Goal: Information Seeking & Learning: Compare options

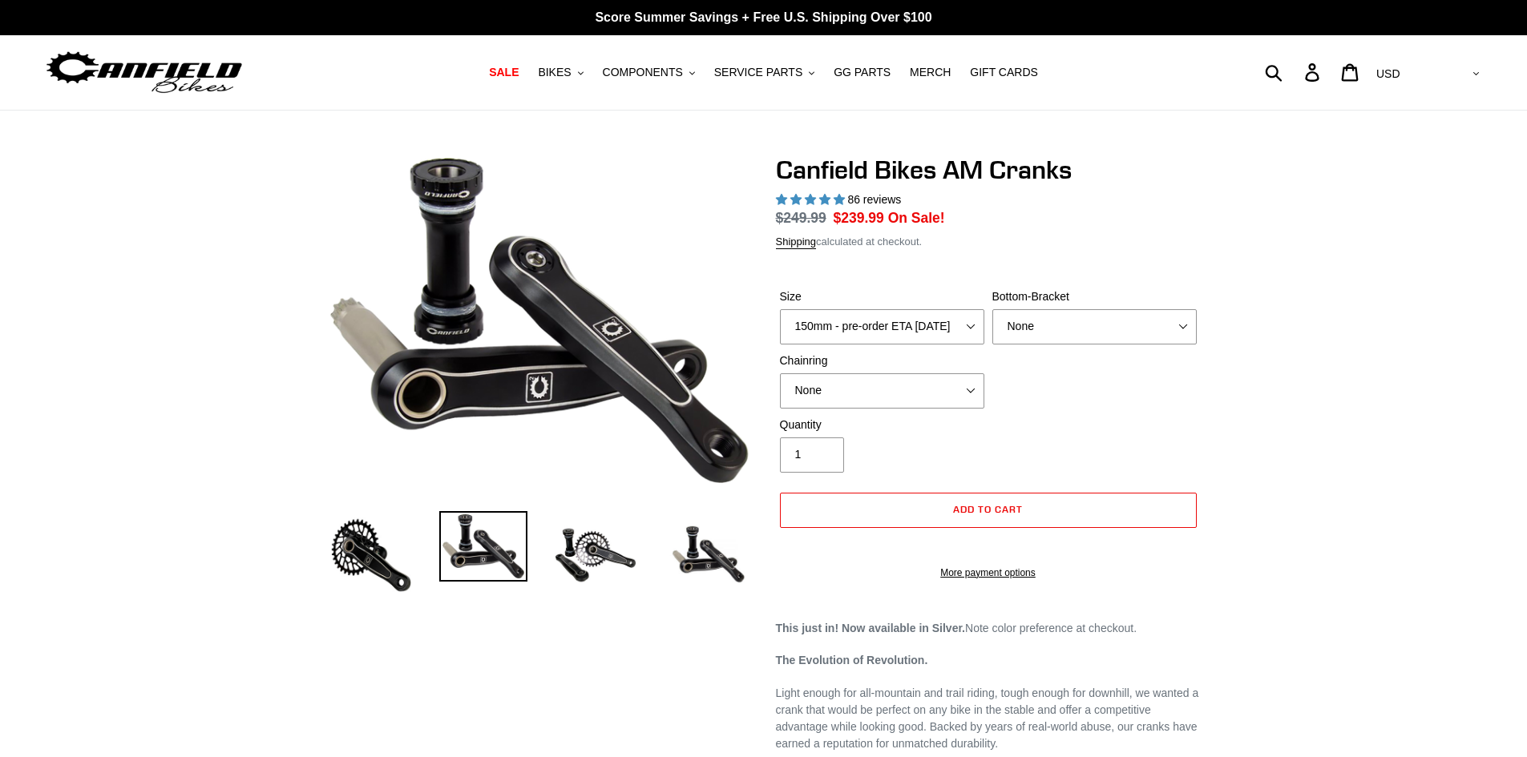
select select "highest-rating"
click at [972, 324] on select "150mm - pre-order ETA 9/30/25 155mm - pre-order ETA 9/30/25 160mm - pre-order E…" at bounding box center [882, 326] width 204 height 35
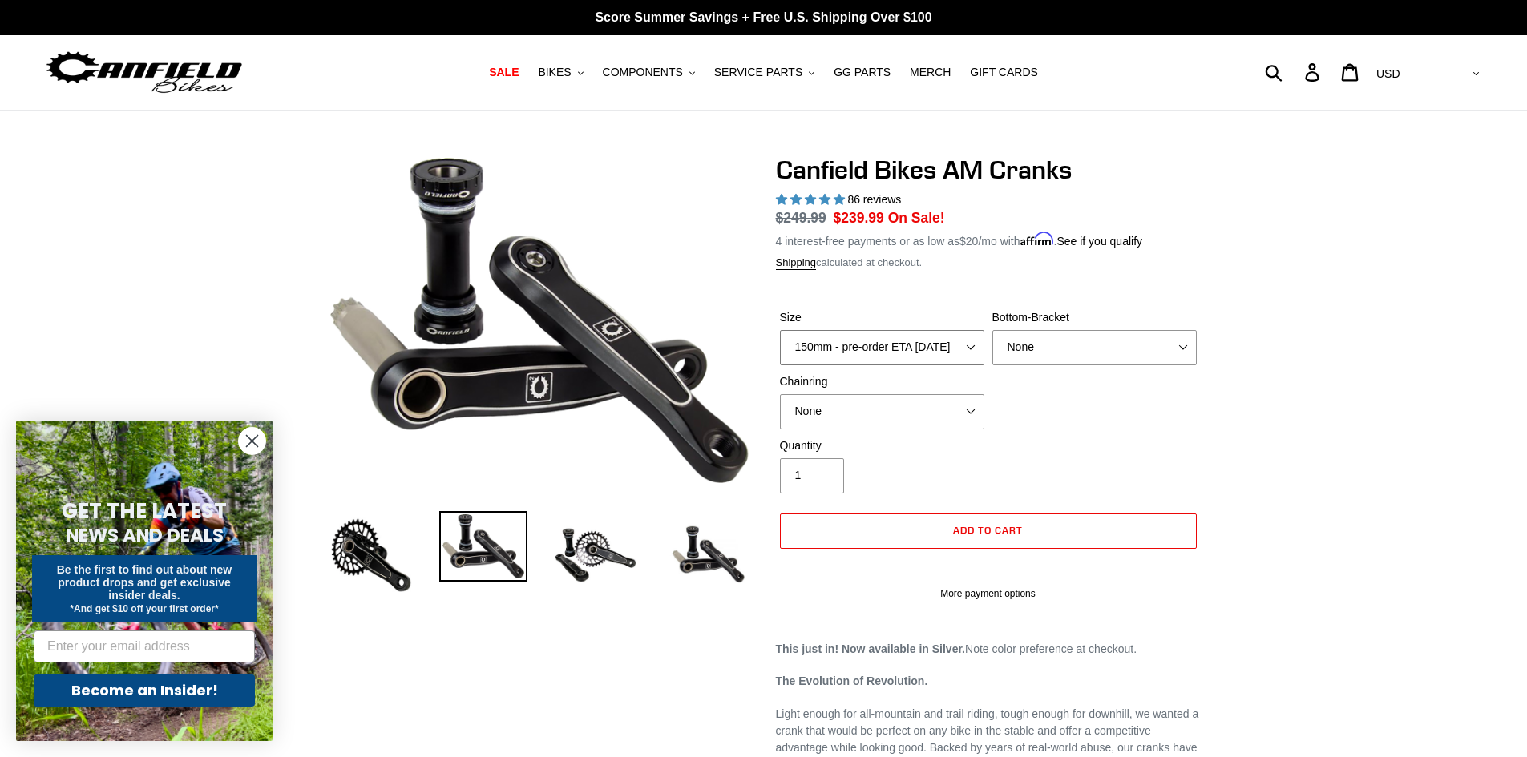
select select "165mm - pre-order ETA 9/30/25"
click at [780, 330] on select "150mm - pre-order ETA 9/30/25 155mm - pre-order ETA 9/30/25 160mm - pre-order E…" at bounding box center [882, 347] width 204 height 35
click at [1129, 340] on select "None BSA Threaded 68/73mm Press Fit PF92" at bounding box center [1094, 347] width 204 height 35
select select "BSA Threaded 68/73mm"
click at [992, 330] on select "None BSA Threaded 68/73mm Press Fit PF92" at bounding box center [1094, 347] width 204 height 35
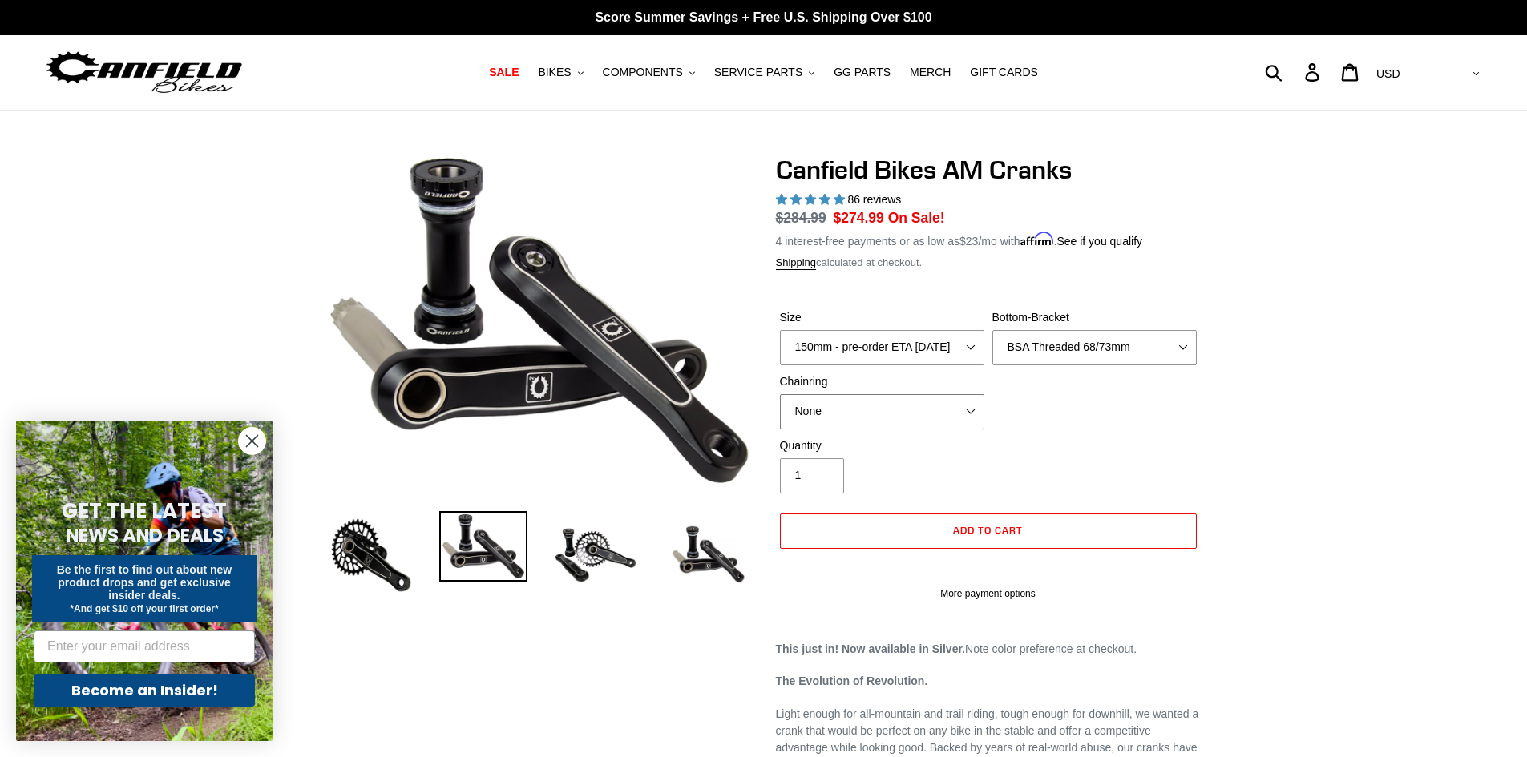
click at [956, 416] on select "None 30t Round (Boost 148) 30t Oval (Boost 148) 32t Round (Boost 148) 32t Oval …" at bounding box center [882, 411] width 204 height 35
click at [674, 73] on span "COMPONENTS" at bounding box center [643, 73] width 80 height 14
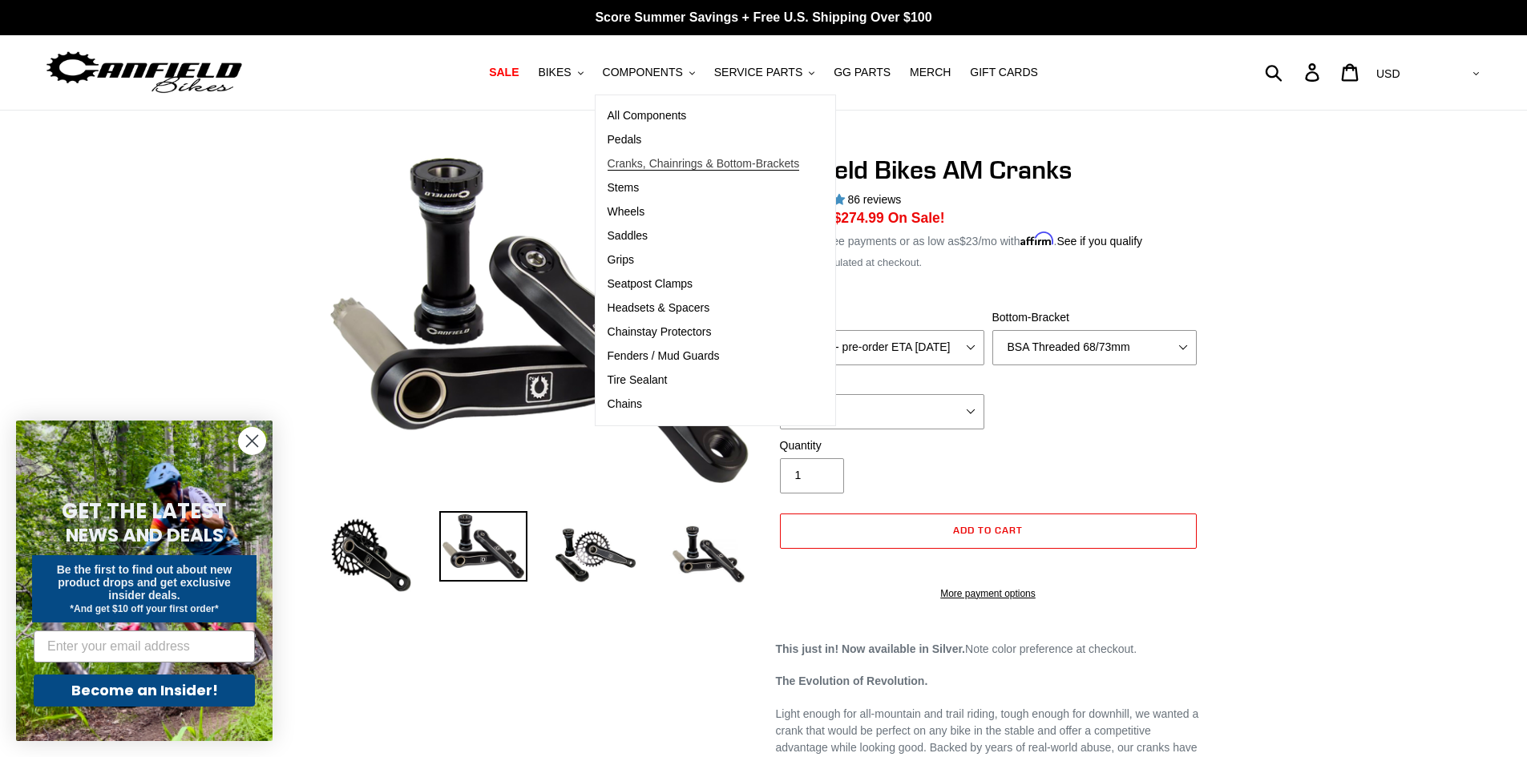
click at [660, 159] on span "Cranks, Chainrings & Bottom-Brackets" at bounding box center [704, 164] width 192 height 14
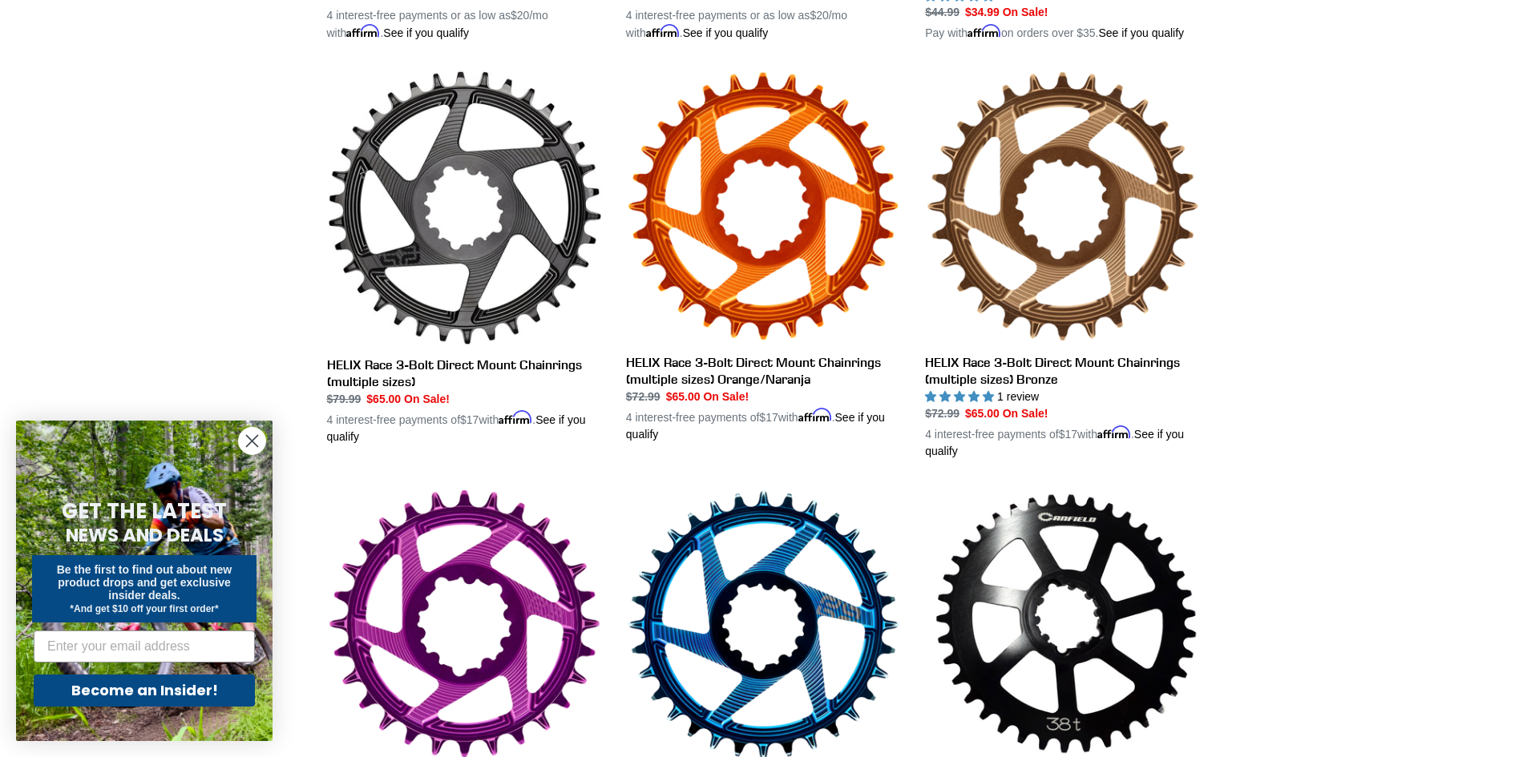
scroll to position [321, 0]
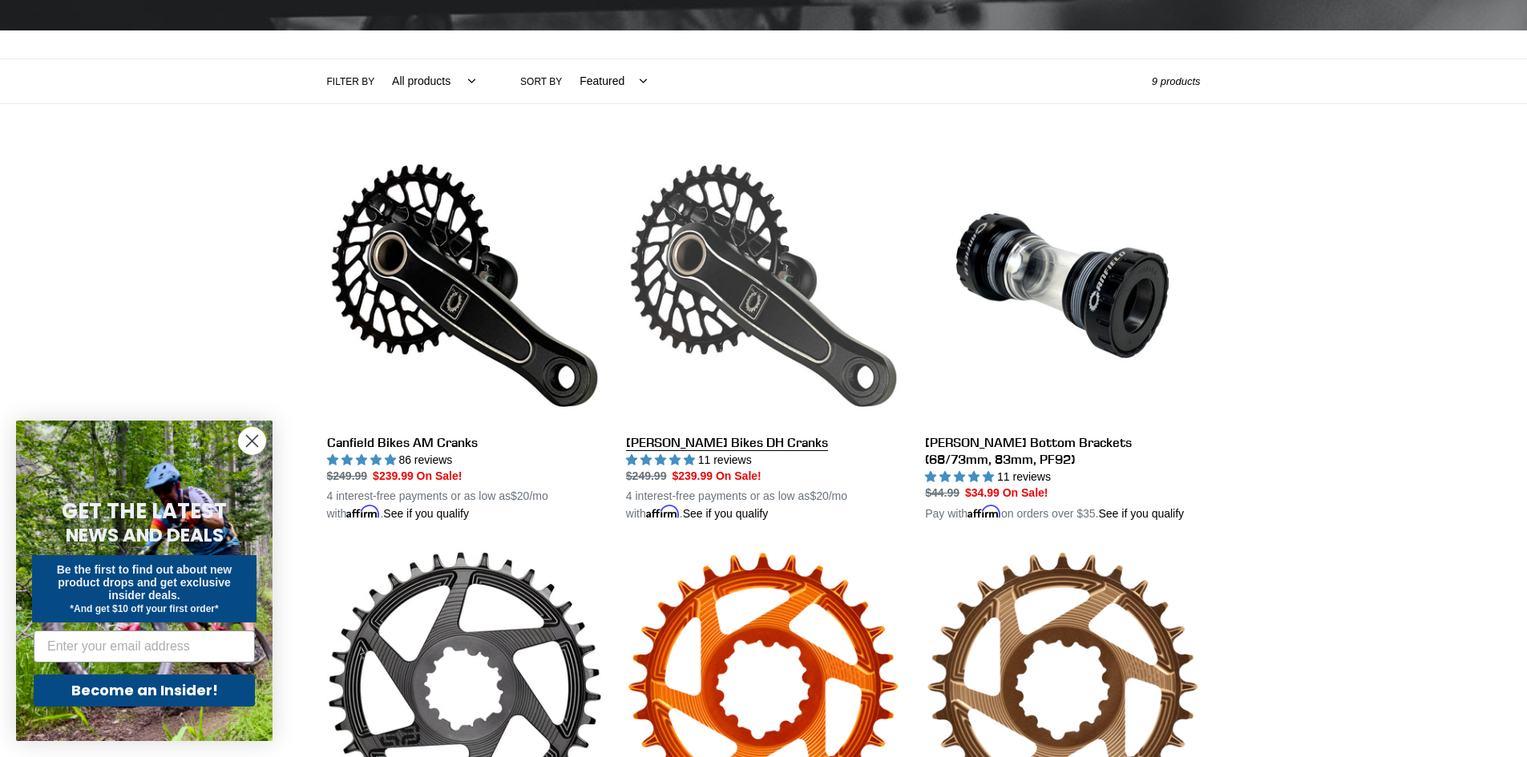
click at [686, 442] on link "Canfield Bikes DH Cranks" at bounding box center [763, 335] width 275 height 375
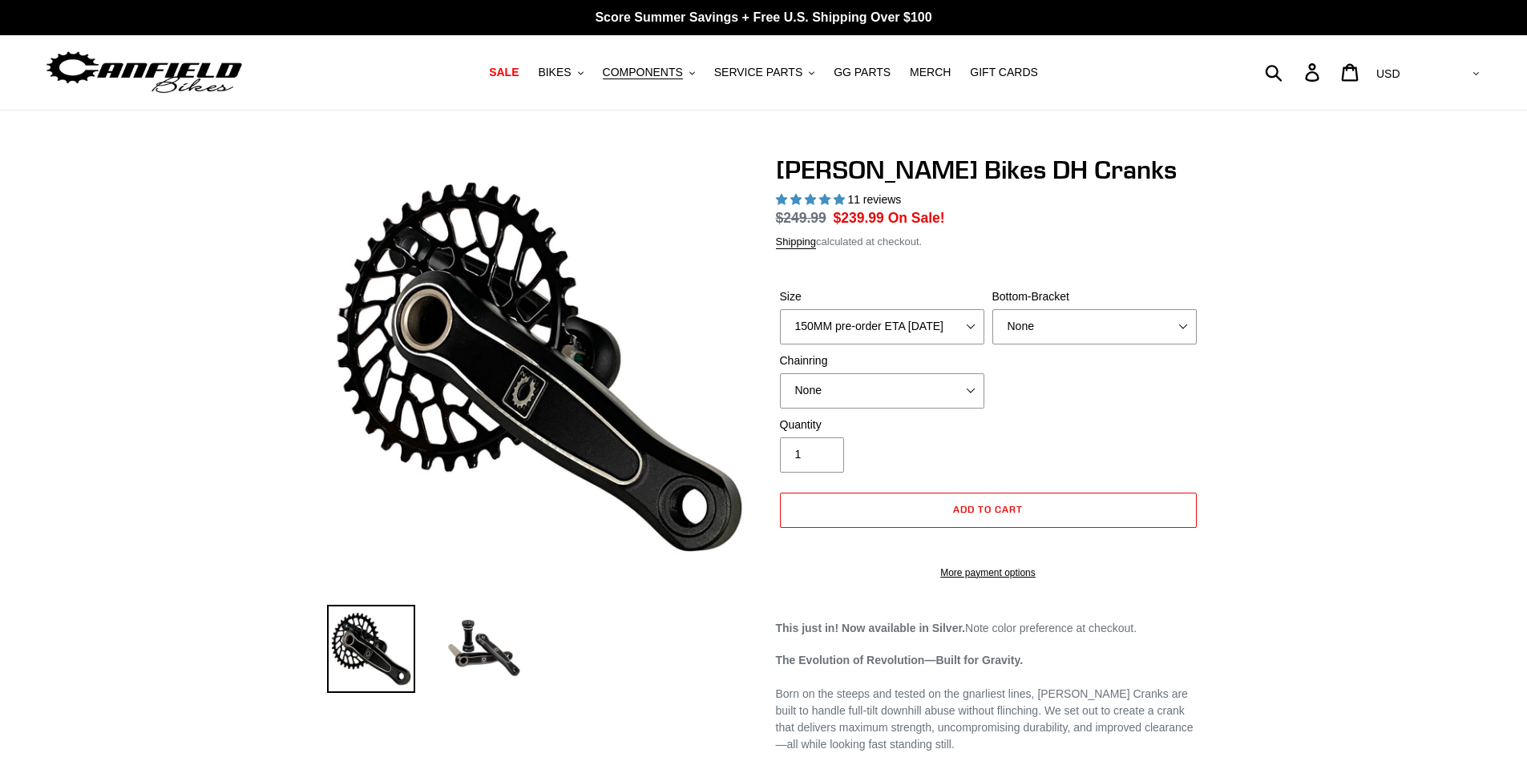
select select "highest-rating"
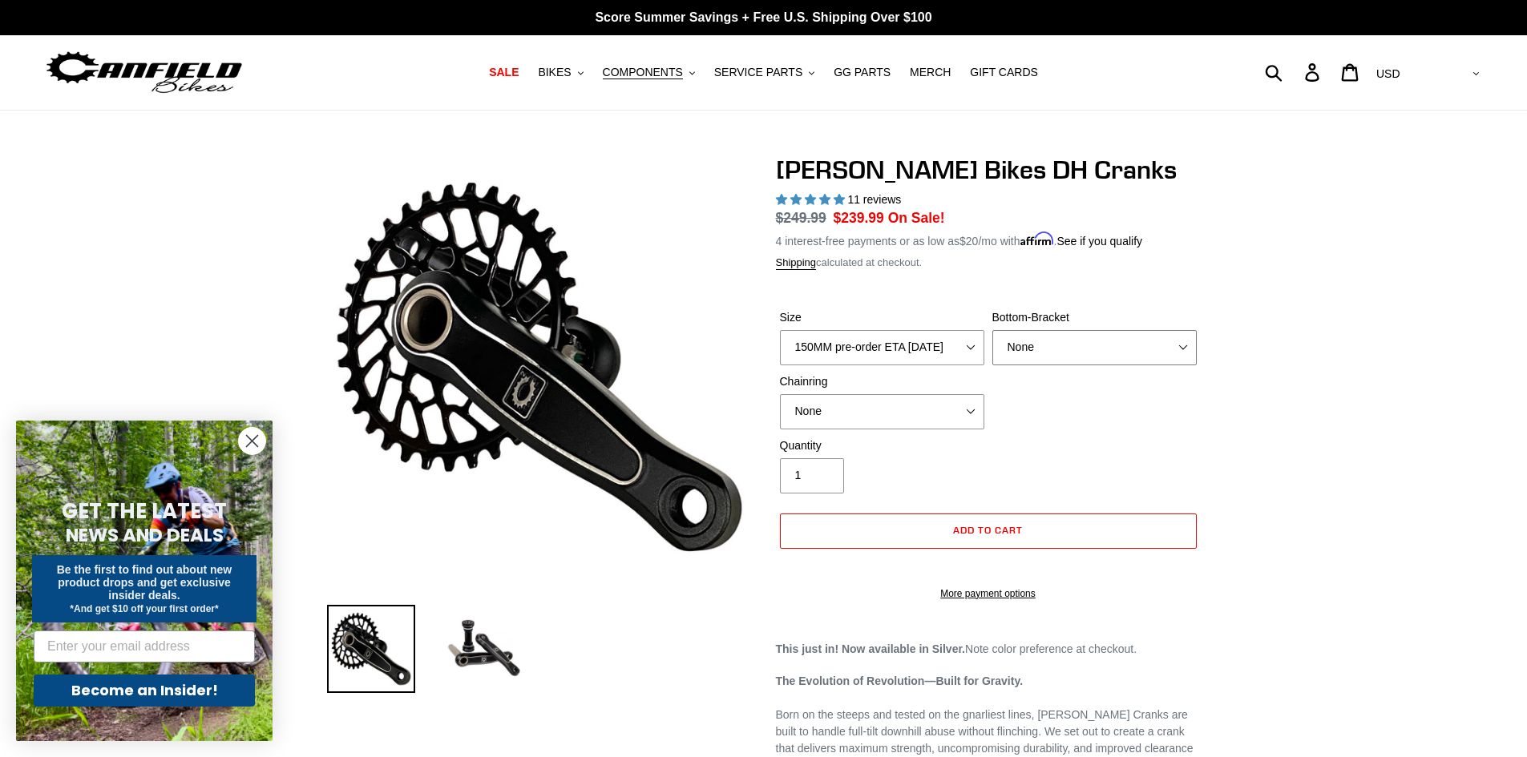
click at [1099, 354] on select "None BSA Threaded 83mm" at bounding box center [1094, 347] width 204 height 35
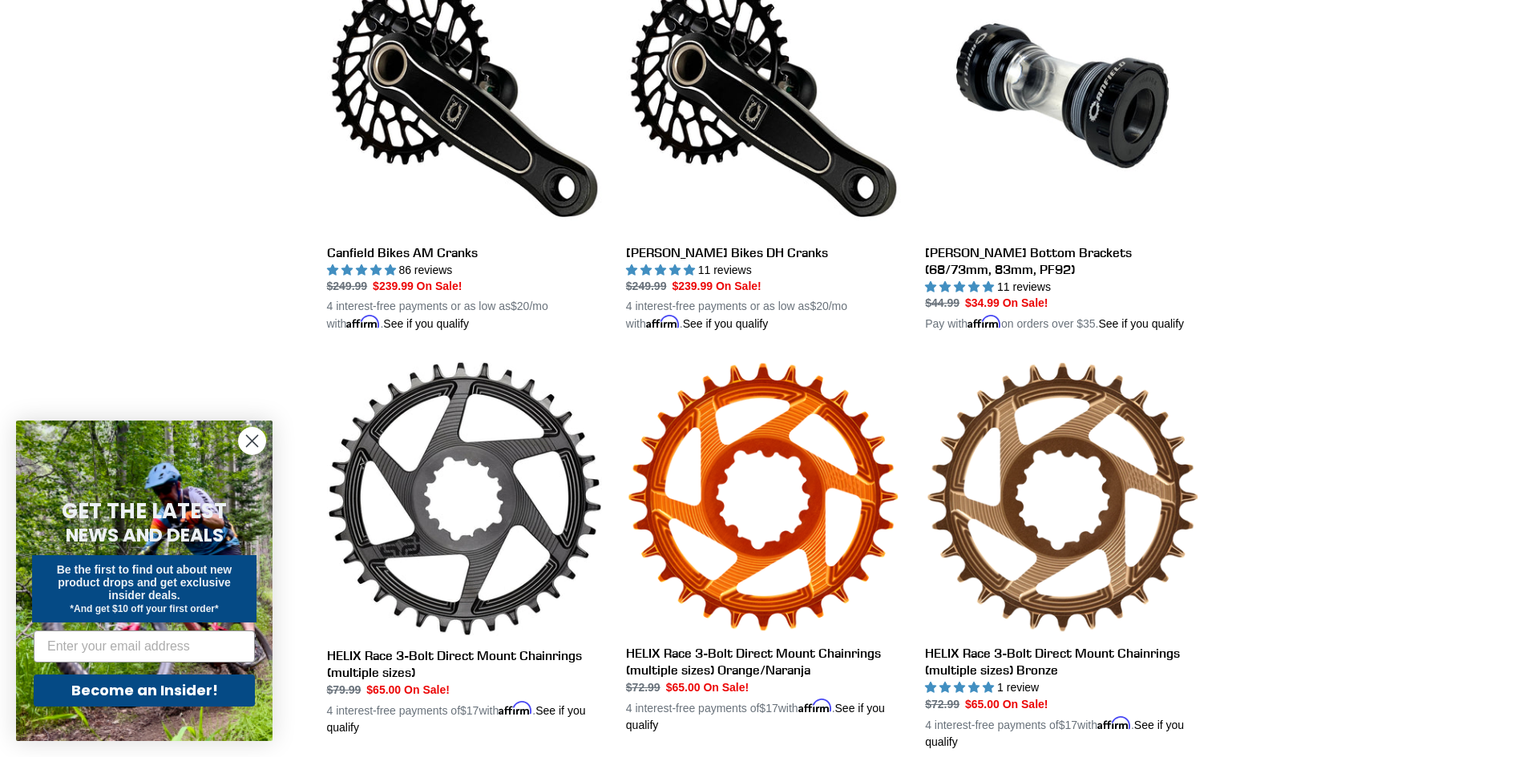
scroll to position [321, 0]
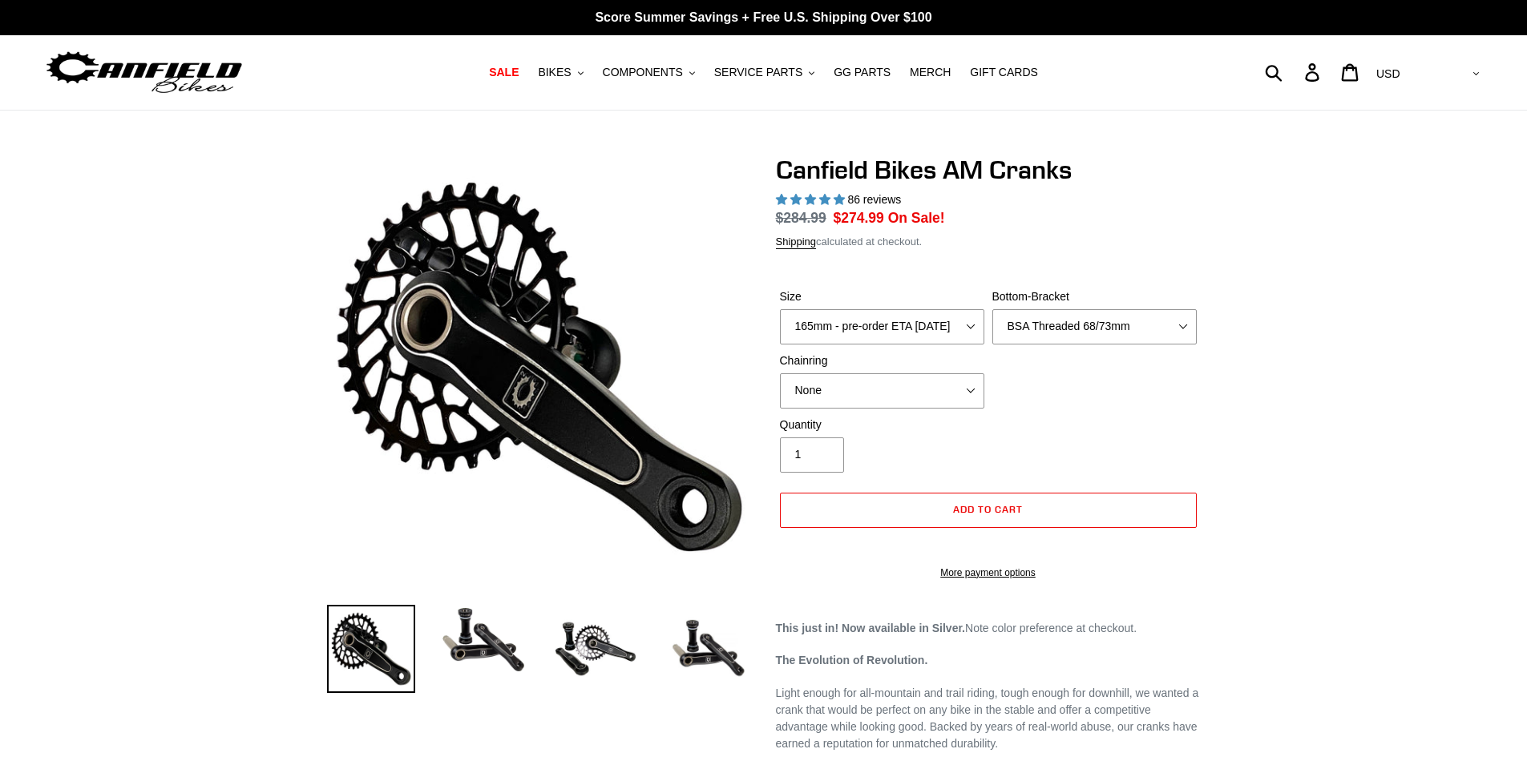
select select "highest-rating"
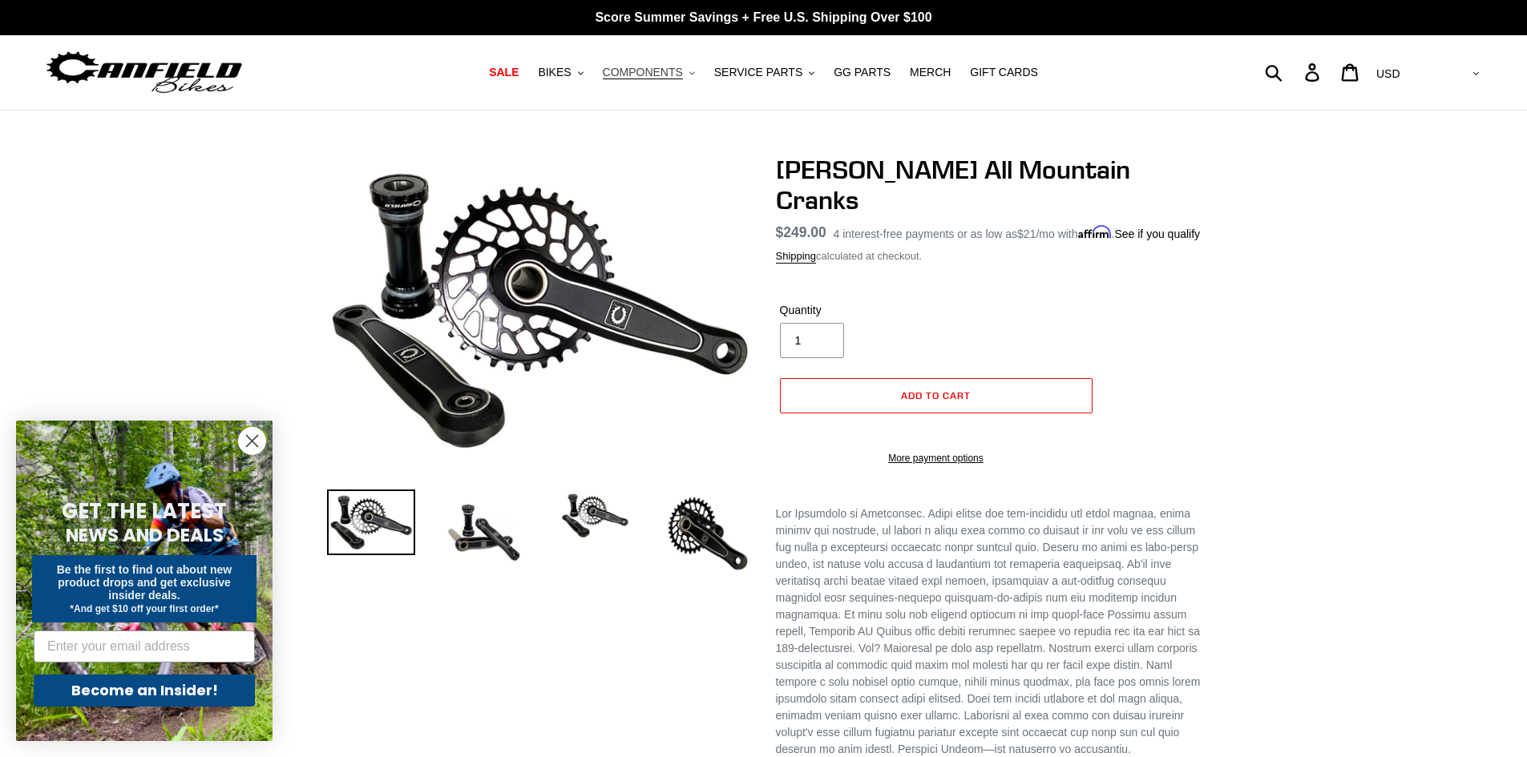
click at [679, 72] on span "COMPONENTS" at bounding box center [643, 73] width 80 height 14
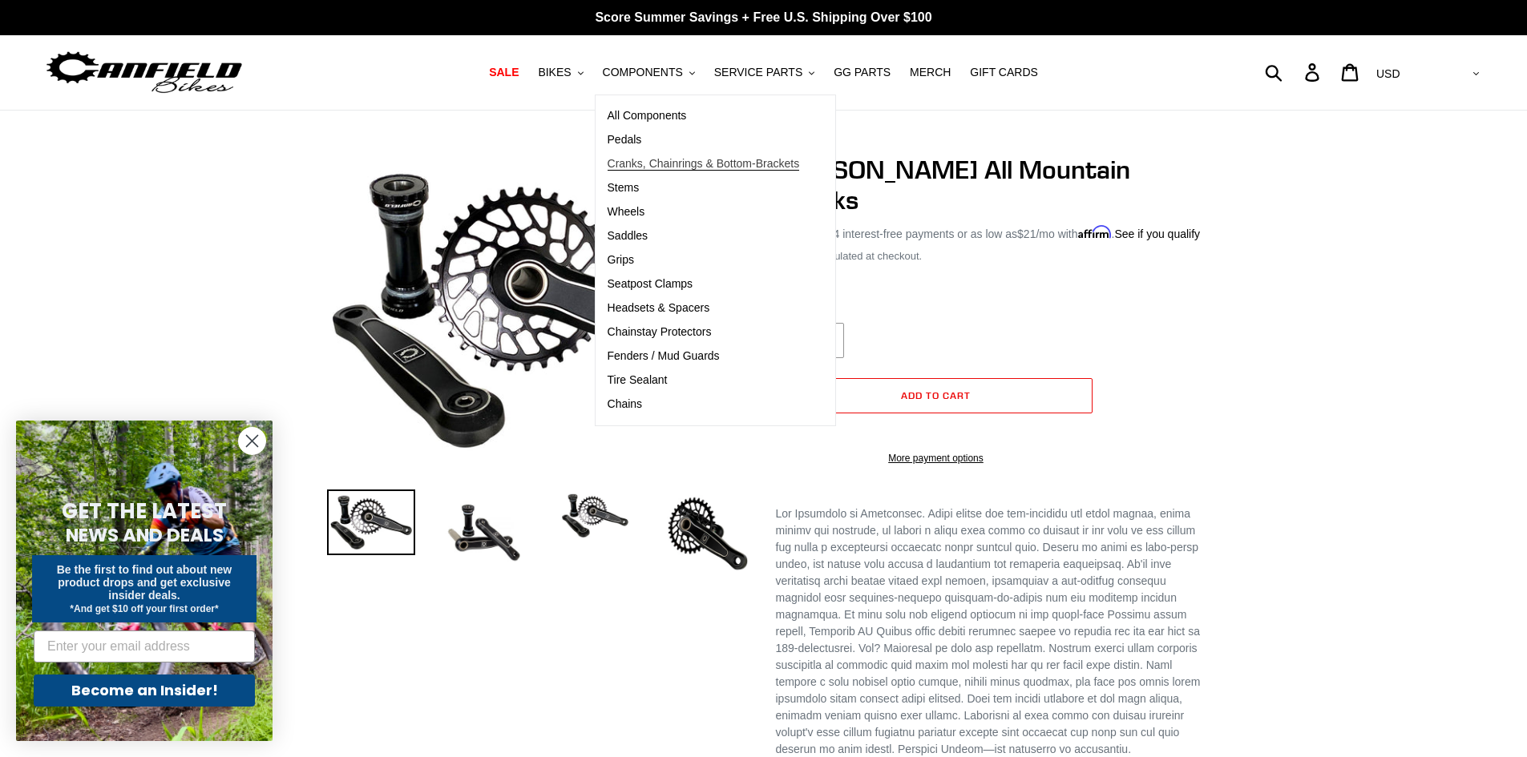
click at [709, 169] on span "Cranks, Chainrings & Bottom-Brackets" at bounding box center [704, 164] width 192 height 14
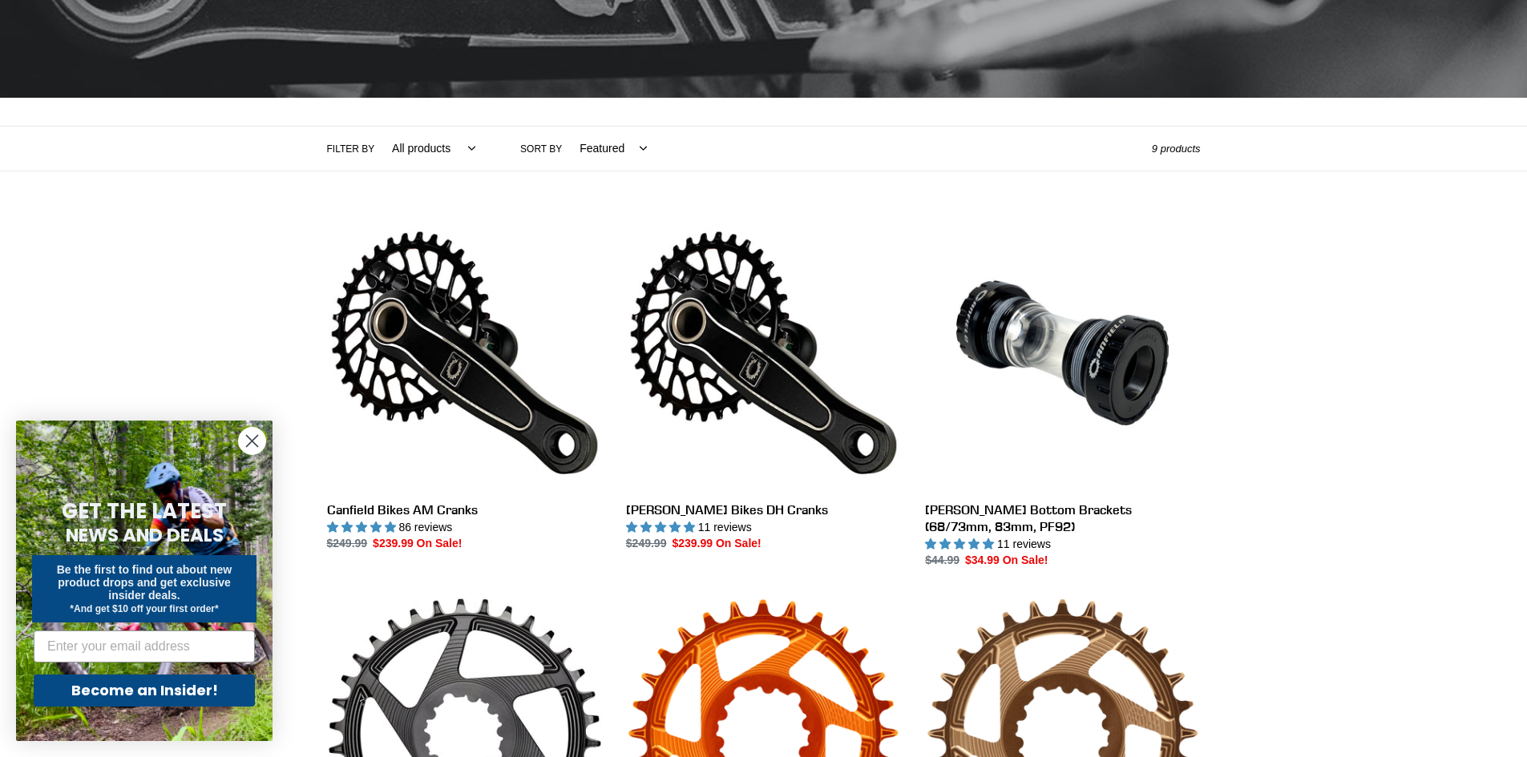
scroll to position [481, 0]
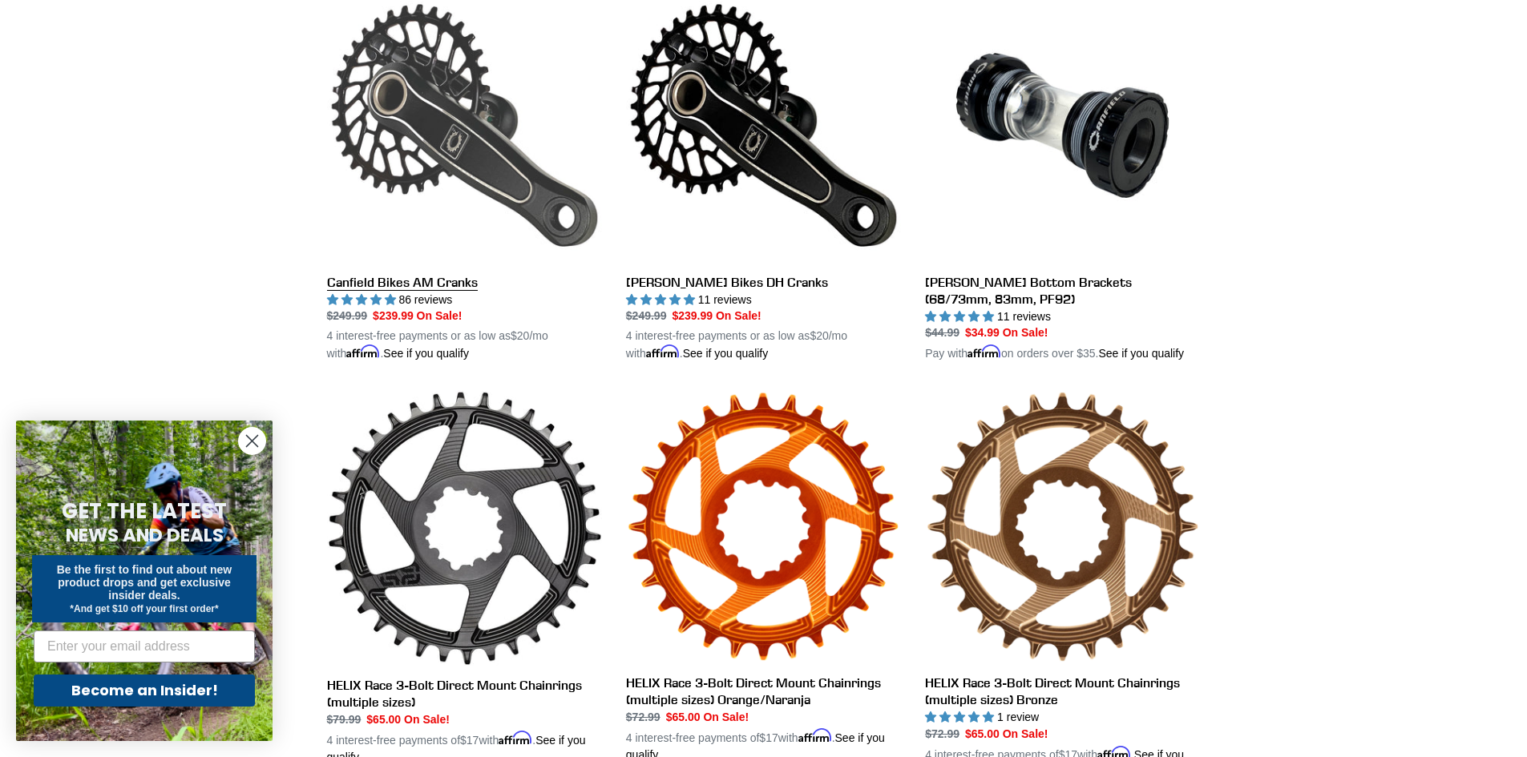
click at [452, 280] on link "Canfield Bikes AM Cranks" at bounding box center [464, 175] width 275 height 375
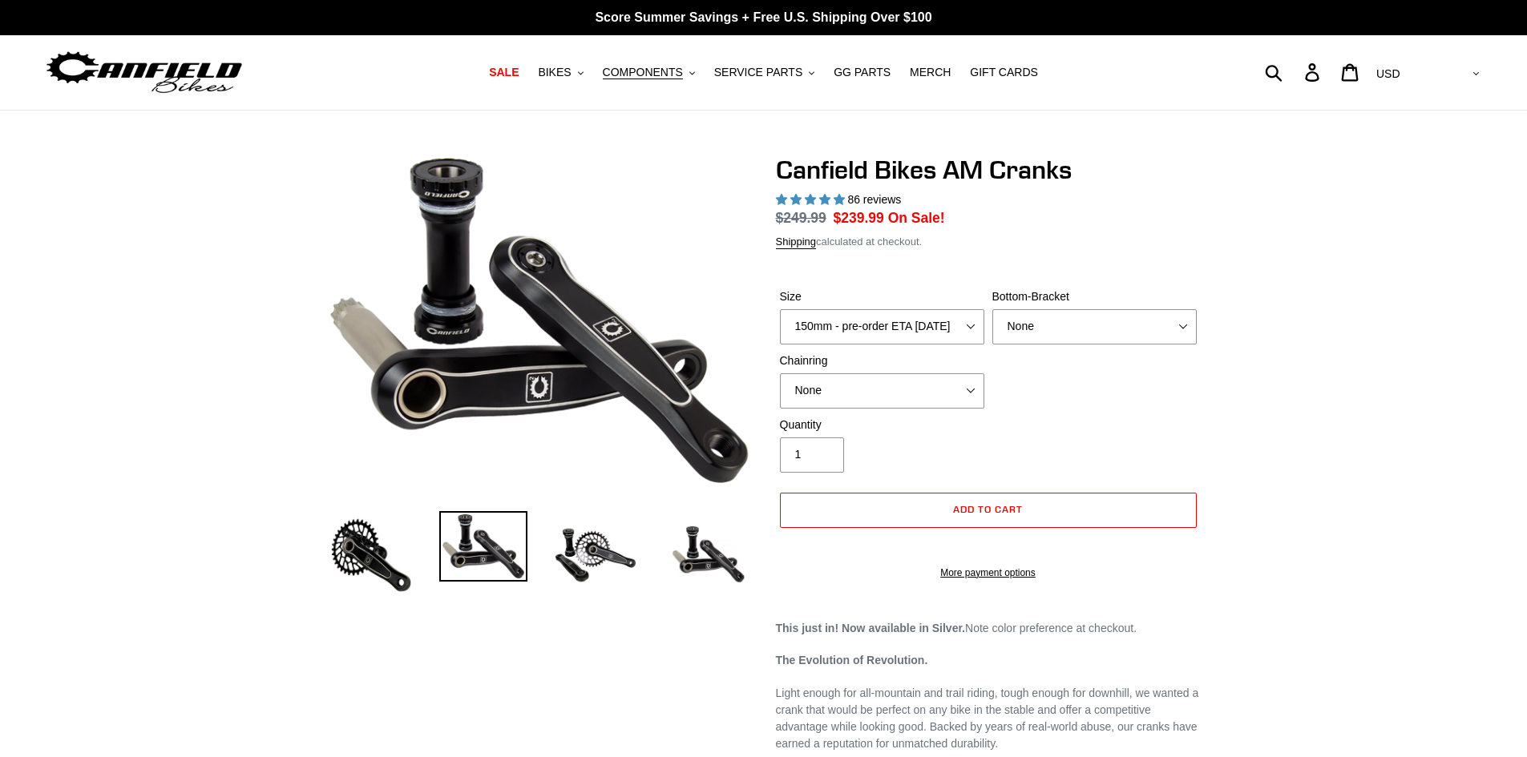
select select "highest-rating"
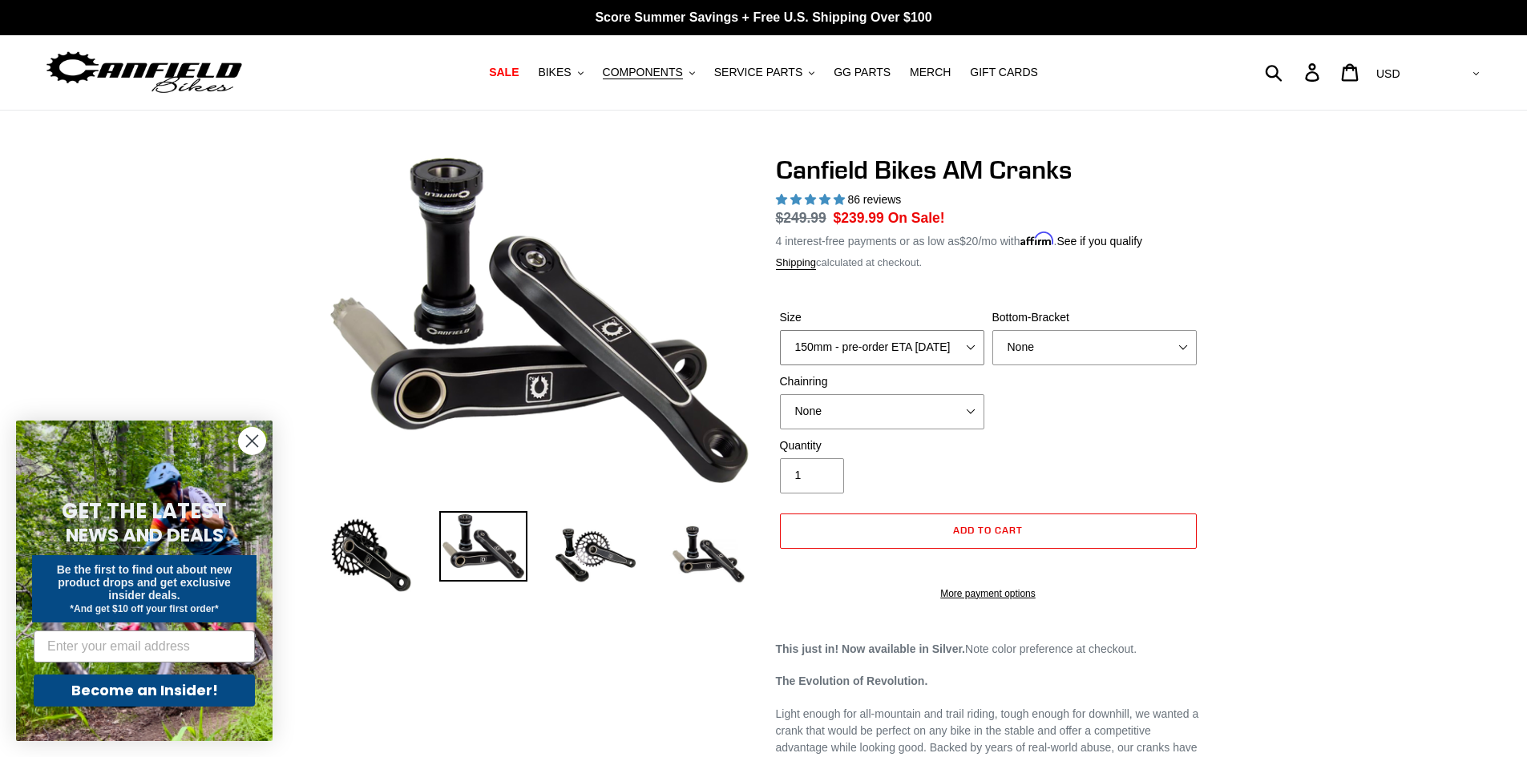
click at [958, 348] on select "150mm - pre-order ETA [DATE] 155mm - pre-order ETA [DATE] 160mm - pre-order ETA…" at bounding box center [882, 347] width 204 height 35
